Goal: Task Accomplishment & Management: Use online tool/utility

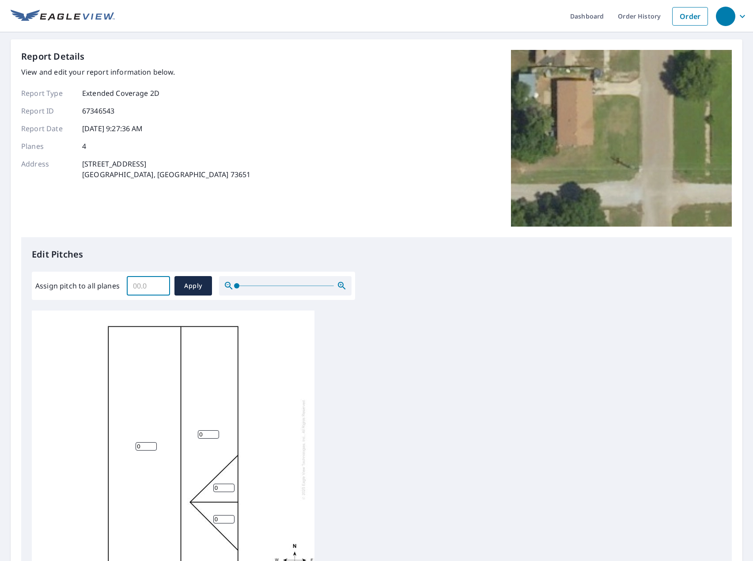
click at [136, 281] on input "Assign pitch to all planes" at bounding box center [148, 285] width 43 height 25
type input "4"
click at [195, 287] on span "Apply" at bounding box center [193, 286] width 23 height 11
type input "4"
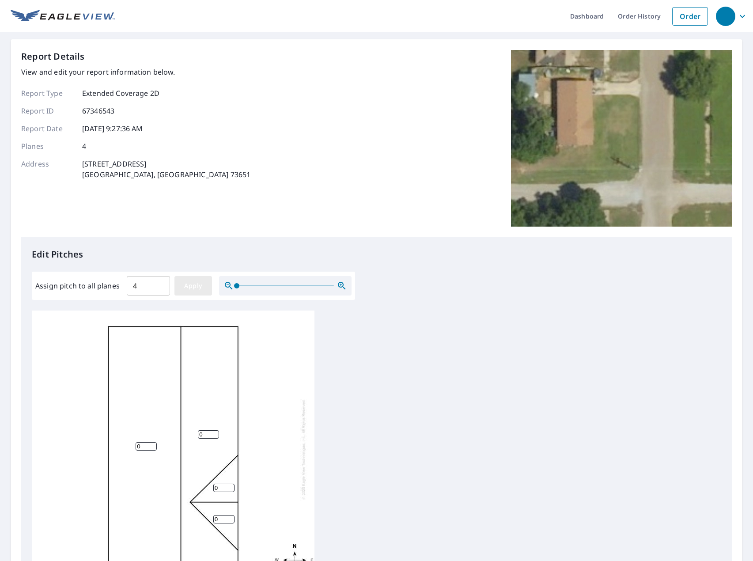
type input "4"
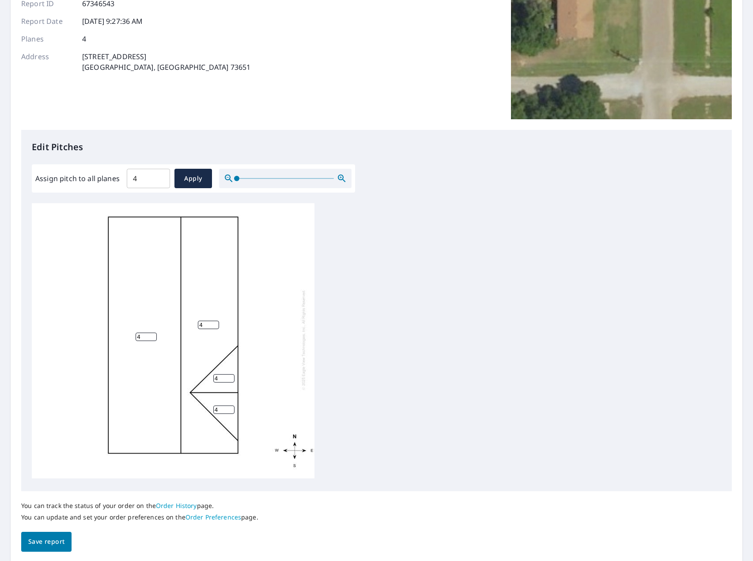
scroll to position [138, 0]
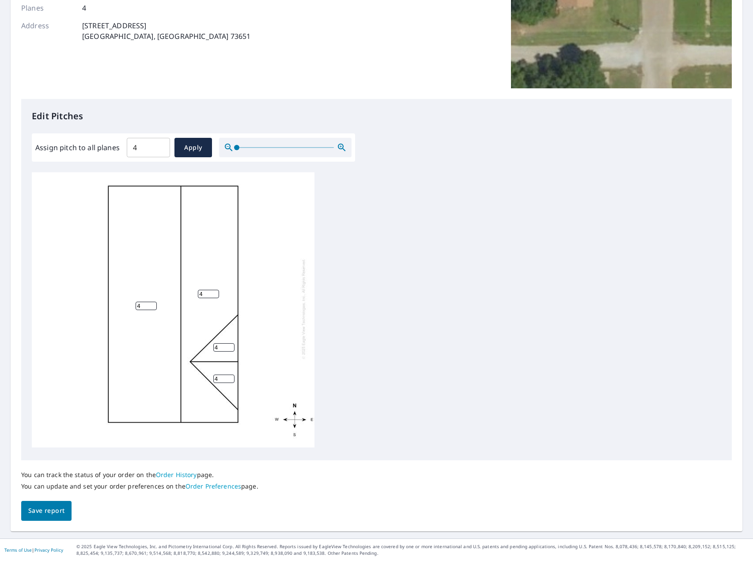
click at [59, 508] on span "Save report" at bounding box center [46, 510] width 36 height 11
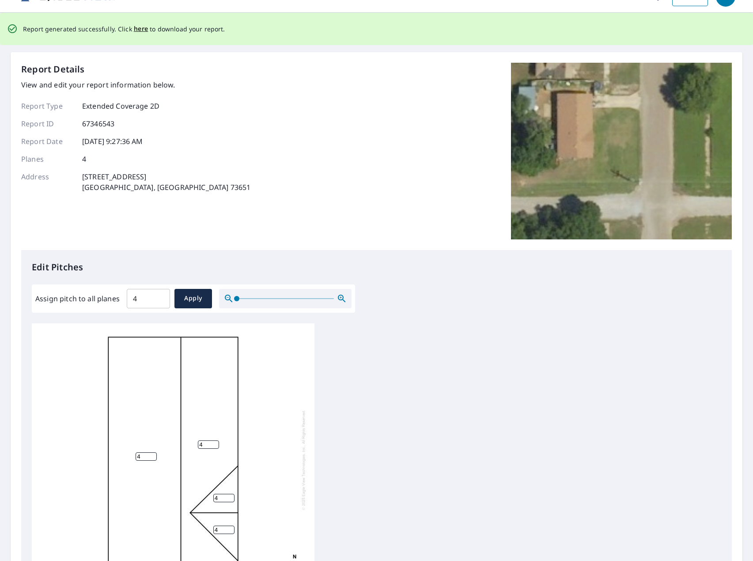
scroll to position [0, 0]
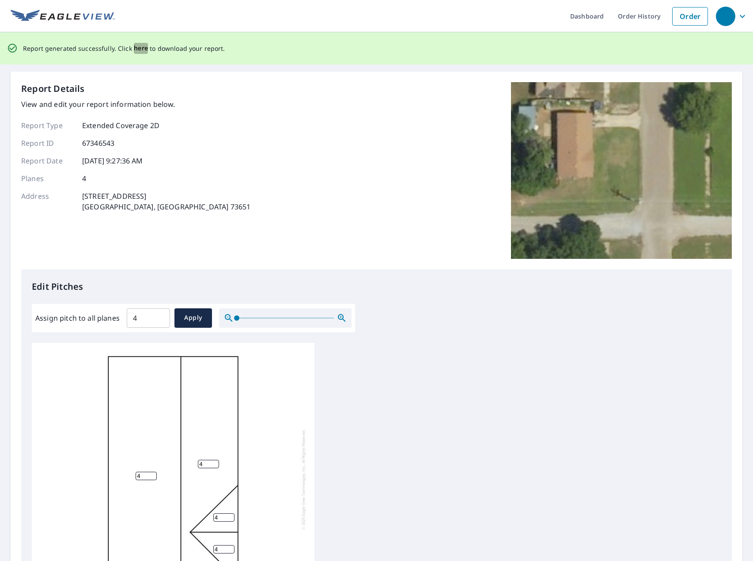
click at [137, 48] on span "here" at bounding box center [141, 48] width 15 height 11
